Goal: Task Accomplishment & Management: Manage account settings

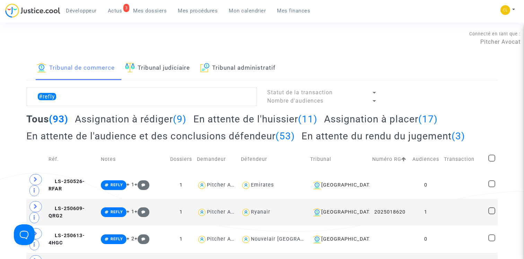
click at [250, 10] on span "Mon calendrier" at bounding box center [247, 11] width 37 height 6
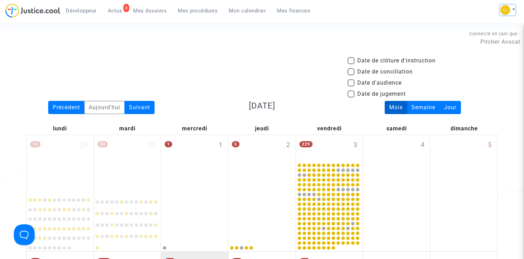
click at [511, 10] on button at bounding box center [507, 10] width 15 height 10
click at [337, 37] on div "Connecté en tant que : Pitcher Avocat" at bounding box center [260, 37] width 521 height 17
click at [232, 10] on span "Mon calendrier" at bounding box center [247, 11] width 37 height 6
click at [240, 9] on span "Mon calendrier" at bounding box center [247, 11] width 37 height 6
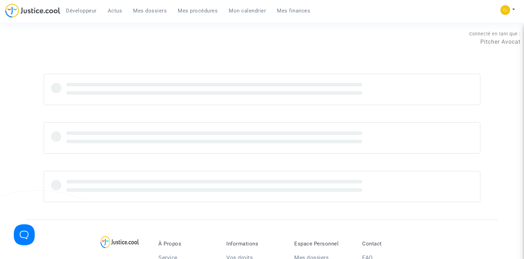
click at [249, 10] on span "Mon calendrier" at bounding box center [247, 11] width 37 height 6
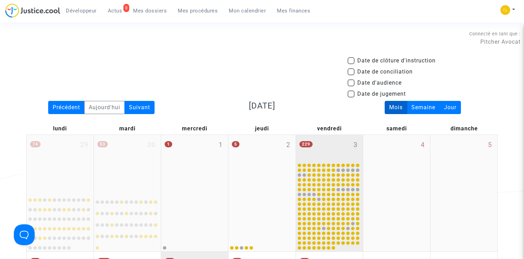
click at [340, 145] on div "229 3" at bounding box center [329, 148] width 67 height 27
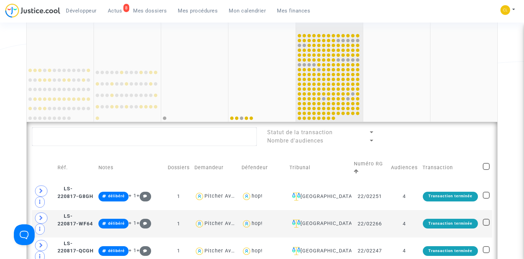
scroll to position [196, 0]
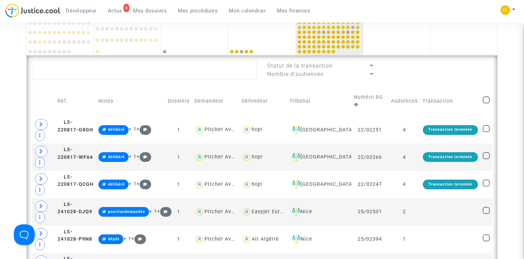
click at [407, 102] on td "Audiences" at bounding box center [405, 101] width 32 height 30
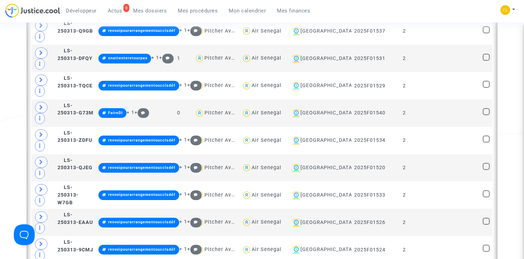
scroll to position [1225, 0]
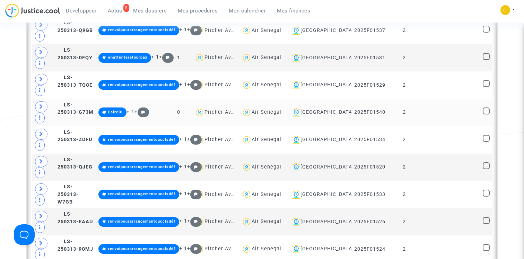
click at [487, 108] on span at bounding box center [486, 111] width 7 height 7
click at [487, 114] on input "checkbox" at bounding box center [486, 114] width 0 height 0
checkbox input "true"
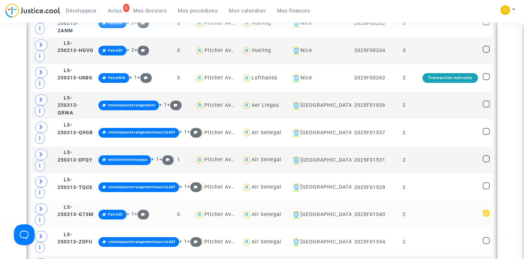
scroll to position [1057, 0]
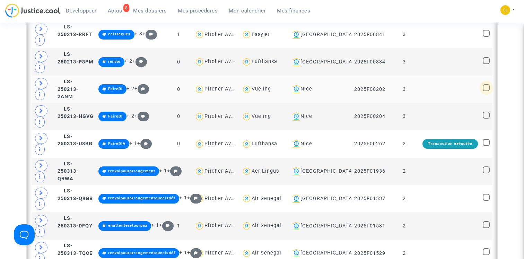
click at [485, 84] on span at bounding box center [486, 87] width 7 height 7
click at [486, 91] on input "checkbox" at bounding box center [486, 91] width 0 height 0
click at [487, 84] on span at bounding box center [486, 87] width 7 height 7
click at [487, 91] on input "checkbox" at bounding box center [486, 91] width 0 height 0
checkbox input "false"
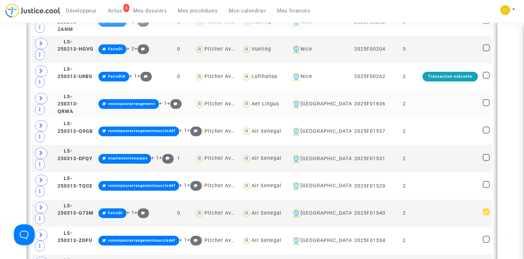
scroll to position [1178, 0]
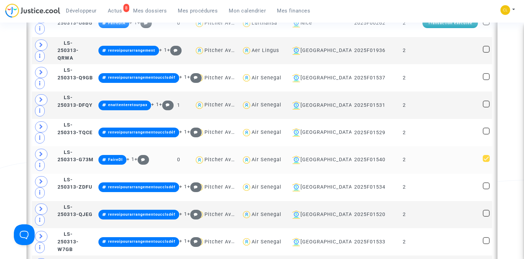
click at [487, 155] on span at bounding box center [486, 158] width 7 height 7
click at [487, 162] on input "checkbox" at bounding box center [486, 162] width 0 height 0
checkbox input "false"
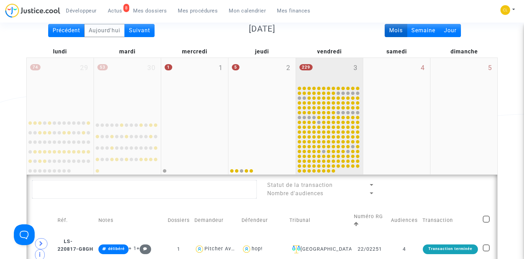
scroll to position [60, 0]
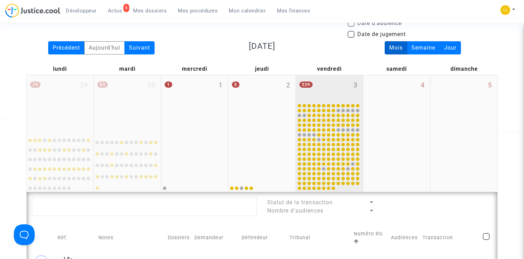
click at [331, 84] on div "229 3" at bounding box center [329, 88] width 67 height 27
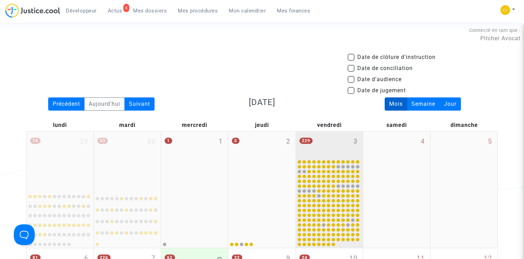
scroll to position [0, 0]
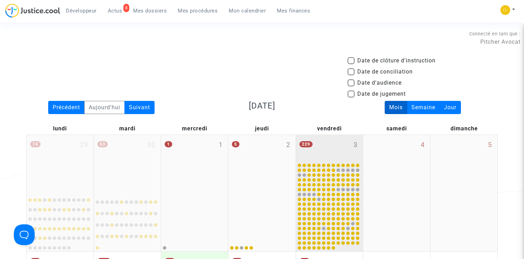
click at [332, 149] on div "229 3" at bounding box center [329, 148] width 67 height 27
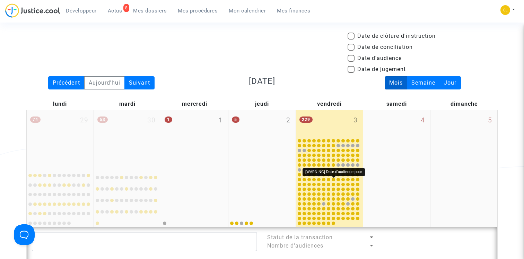
scroll to position [159, 0]
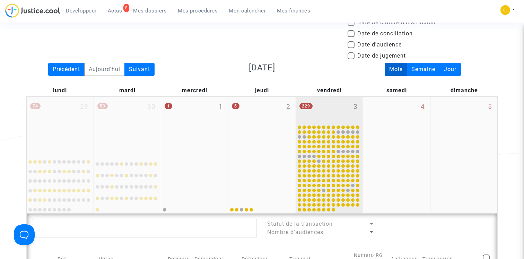
click at [332, 118] on div "229 3" at bounding box center [329, 110] width 67 height 27
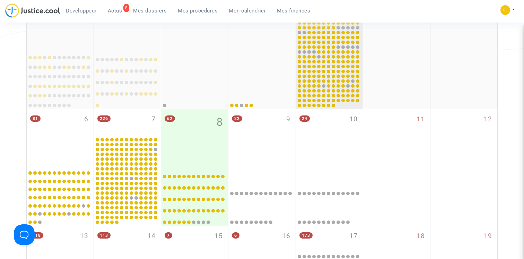
scroll to position [0, 0]
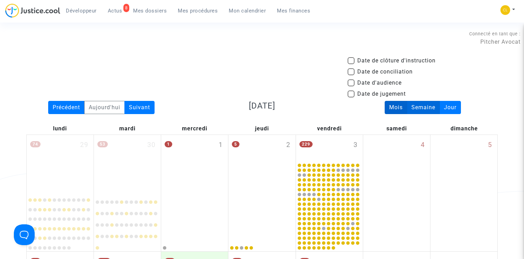
click at [419, 107] on div "Semaine" at bounding box center [423, 107] width 33 height 13
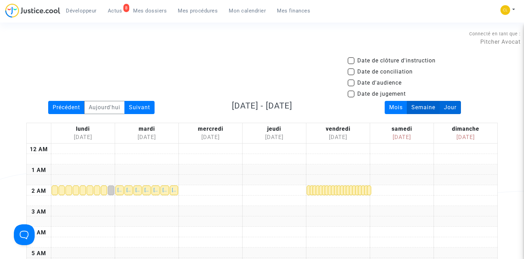
click at [450, 104] on div "Jour" at bounding box center [451, 107] width 22 height 13
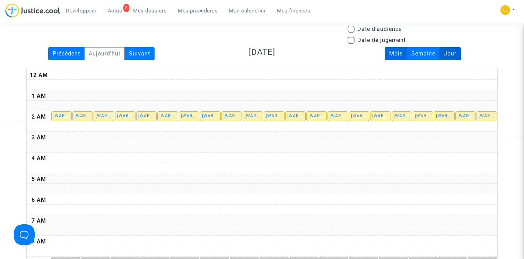
scroll to position [92, 0]
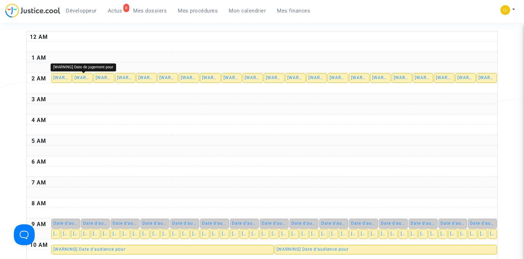
click at [87, 78] on span "[WARNING] Date de jugement pour" at bounding box center [113, 77] width 76 height 5
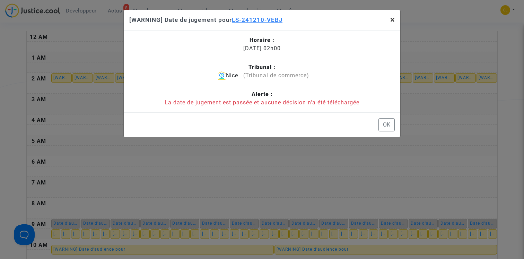
click at [395, 17] on span "×" at bounding box center [392, 20] width 5 height 10
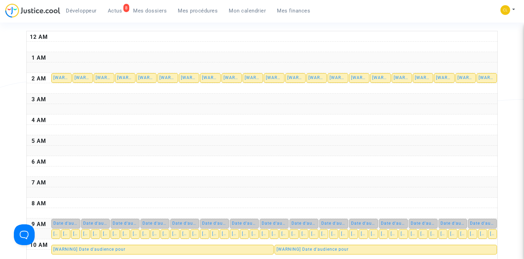
scroll to position [0, 0]
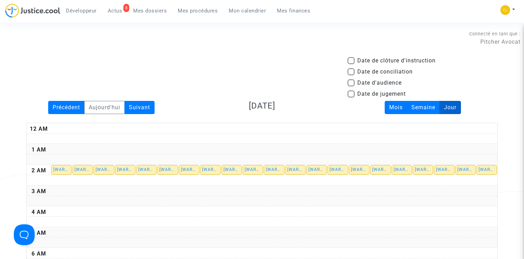
click at [452, 107] on div "Jour" at bounding box center [451, 107] width 22 height 13
click at [387, 107] on div "Mois" at bounding box center [396, 107] width 23 height 13
